Goal: Task Accomplishment & Management: Complete application form

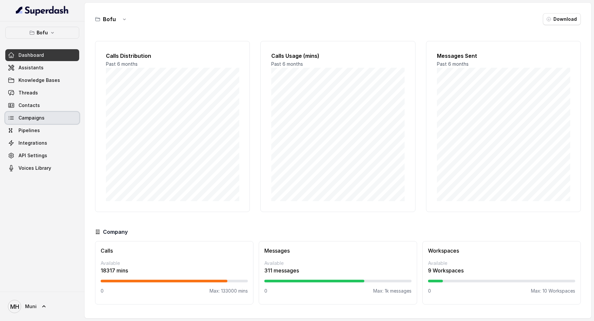
click at [39, 120] on span "Campaigns" at bounding box center [31, 118] width 26 height 7
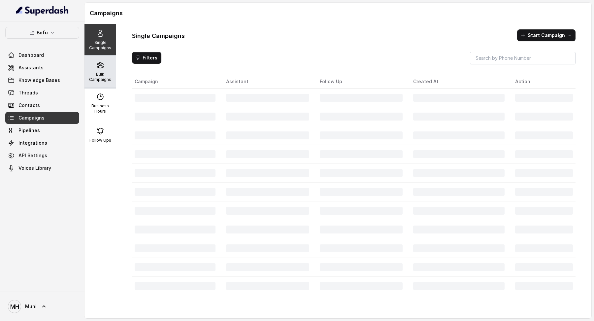
click at [102, 74] on p "Bulk Campaigns" at bounding box center [100, 77] width 26 height 11
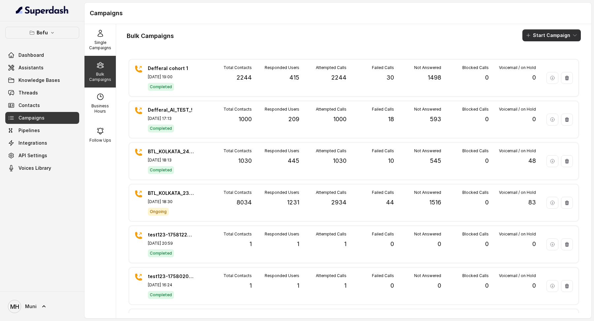
click at [564, 33] on button "Start Campaign" at bounding box center [551, 35] width 58 height 12
click at [547, 58] on div "Call" at bounding box center [543, 60] width 32 height 7
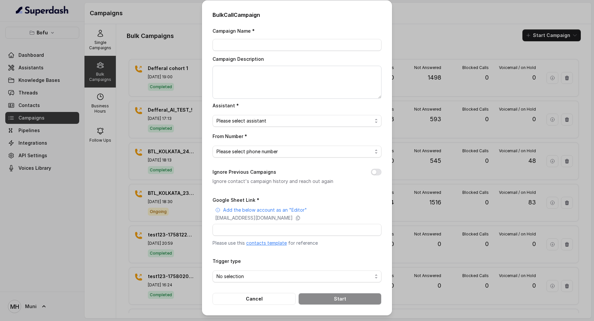
click at [275, 241] on link "contacts template" at bounding box center [266, 243] width 41 height 6
click at [317, 45] on input "Campaign Name *" at bounding box center [297, 45] width 169 height 12
type input "Defferal Cohort 2"
click at [294, 82] on textarea "Campaign Description" at bounding box center [297, 82] width 169 height 33
type textarea "Recalling on unanswered + new 1500 Leads"
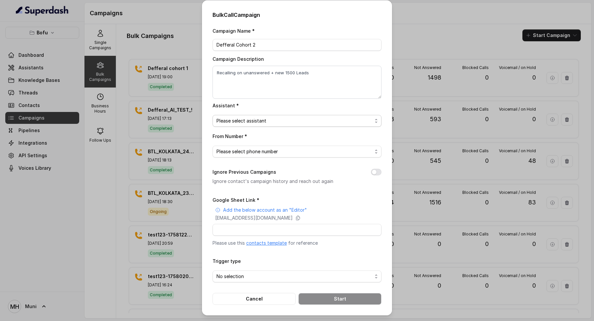
click at [251, 122] on span "Please select assistant" at bounding box center [294, 121] width 156 height 8
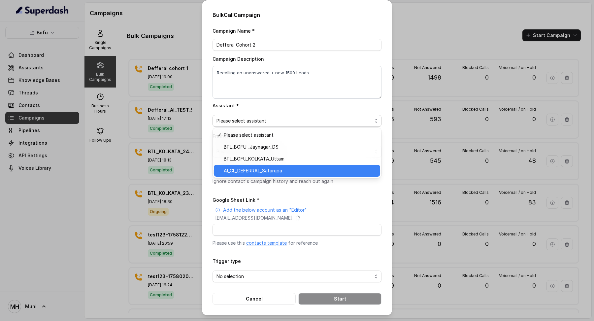
click at [278, 172] on span "AI_CL_DEFERRAL_Satarupa" at bounding box center [300, 171] width 152 height 8
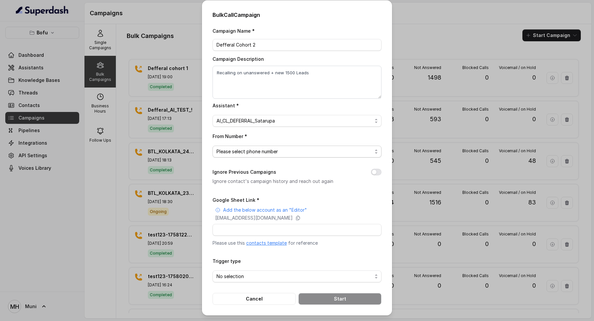
click at [276, 149] on span "Please select phone number" at bounding box center [294, 152] width 156 height 8
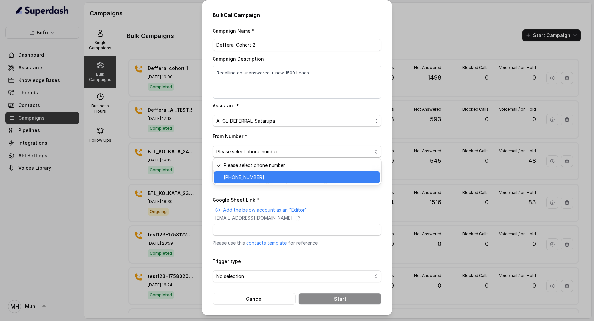
click at [270, 179] on span "+918035315424" at bounding box center [300, 177] width 152 height 8
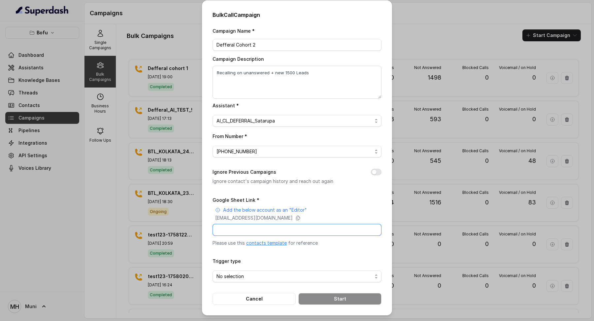
click at [265, 227] on input "Google Sheet Link *" at bounding box center [297, 230] width 169 height 12
click at [347, 220] on div "superdash@superdash-382709.iam.gserviceaccount.com" at bounding box center [298, 217] width 166 height 7
click at [265, 229] on input "Google Sheet Link *" at bounding box center [297, 230] width 169 height 12
paste input "https://docs.google.com/spreadsheets/d/1cNYV0l__gCKG51NrOQUkshL1GnBXQkI60HH_fbS…"
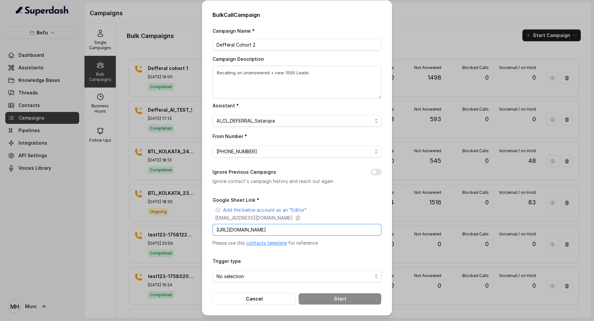
type input "https://docs.google.com/spreadsheets/d/1cNYV0l__gCKG51NrOQUkshL1GnBXQkI60HH_fbS…"
click at [249, 279] on span "No selection" at bounding box center [297, 276] width 169 height 12
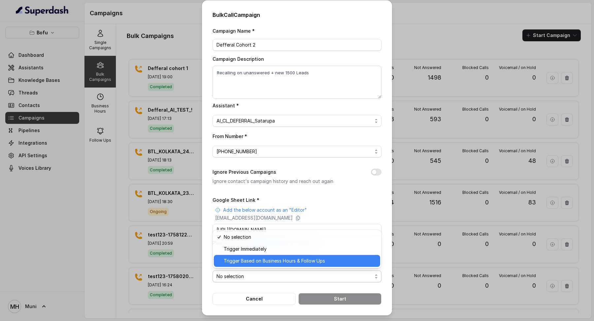
click at [258, 255] on div "Trigger Based on Business Hours & Follow Ups" at bounding box center [297, 261] width 166 height 12
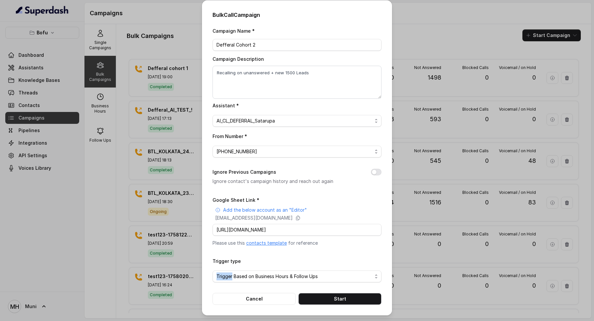
click at [258, 255] on form "Google Sheet Link * Add the below account as an "Editor" superdash@superdash-38…" at bounding box center [297, 250] width 169 height 109
click at [254, 272] on span "Trigger Based on Business Hours & Follow Ups" at bounding box center [294, 276] width 156 height 8
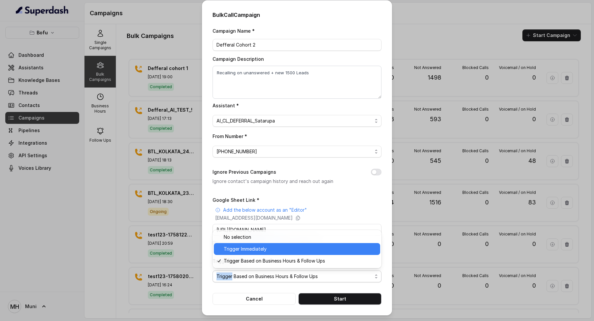
click at [255, 251] on span "Trigger Immediately" at bounding box center [300, 249] width 152 height 8
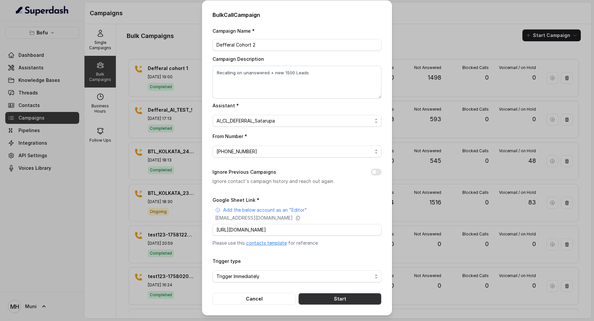
click at [325, 293] on button "Start" at bounding box center [339, 299] width 83 height 12
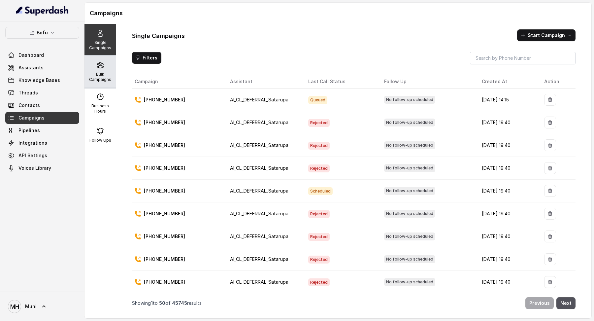
click at [102, 71] on div "Bulk Campaigns" at bounding box center [99, 72] width 31 height 32
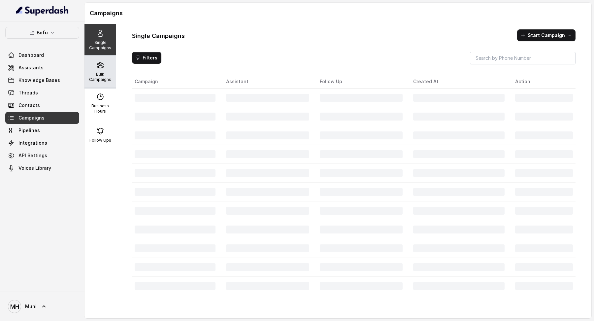
click at [108, 77] on p "Bulk Campaigns" at bounding box center [100, 77] width 26 height 11
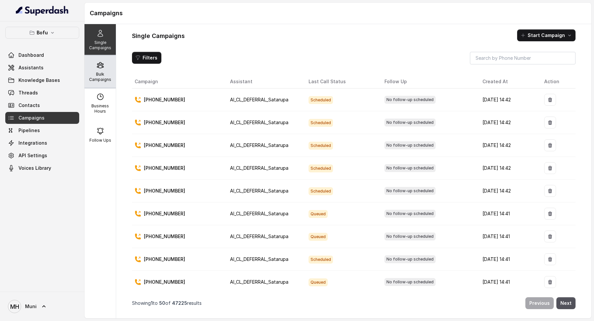
click at [102, 72] on p "Bulk Campaigns" at bounding box center [100, 77] width 26 height 11
click at [100, 68] on icon at bounding box center [100, 65] width 8 height 8
click at [101, 67] on icon at bounding box center [100, 65] width 8 height 8
